Goal: Find specific page/section: Find specific page/section

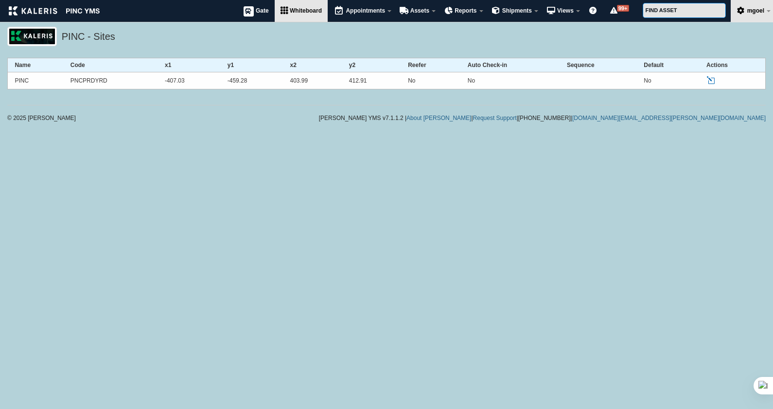
click at [308, 14] on link "Whiteboard" at bounding box center [301, 11] width 53 height 22
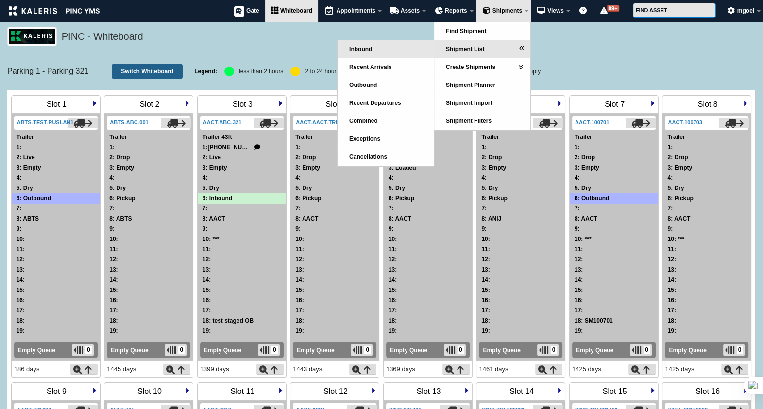
click at [405, 53] on link "Inbound" at bounding box center [386, 48] width 96 height 17
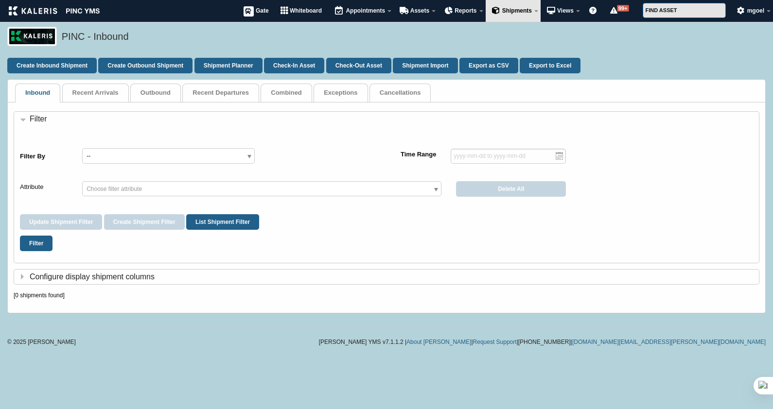
click at [32, 182] on label "Attribute" at bounding box center [44, 186] width 48 height 11
click at [369, 224] on div "Update Shipment Filter Create Shipment Filter List Shipment Filter" at bounding box center [386, 222] width 733 height 16
